Goal: Transaction & Acquisition: Purchase product/service

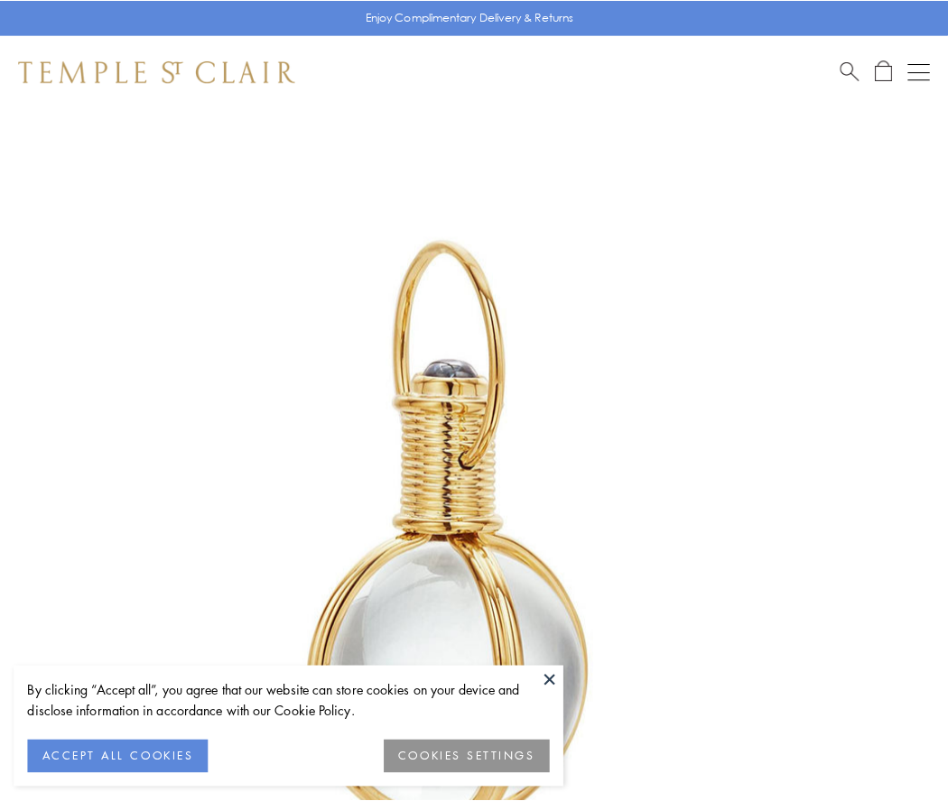
scroll to position [471, 0]
